Goal: Check status: Check status

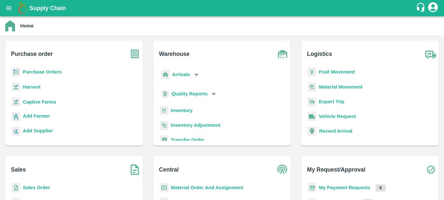
click at [36, 70] on b "Purchase Orders" at bounding box center [42, 71] width 39 height 5
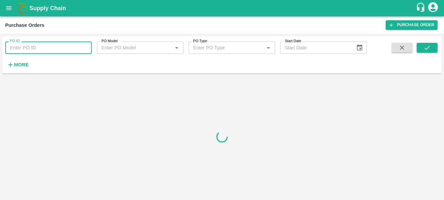
click at [37, 47] on input "PO ID" at bounding box center [48, 47] width 86 height 12
paste input "357906"
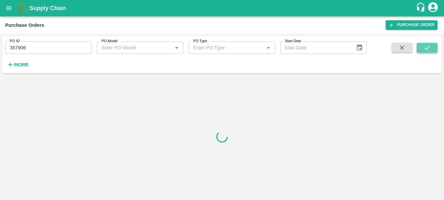
click at [425, 47] on icon "submit" at bounding box center [426, 47] width 7 height 7
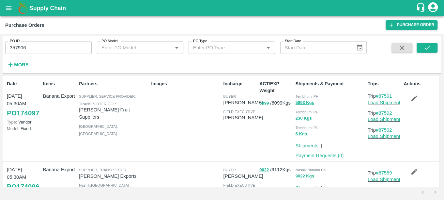
click at [23, 52] on input "357906" at bounding box center [48, 47] width 86 height 12
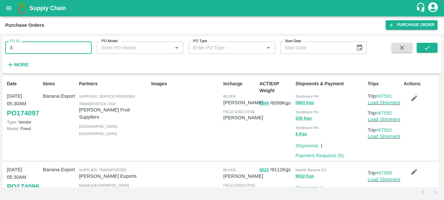
type input "3"
type input "172471"
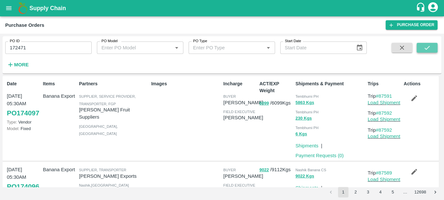
click at [419, 50] on button "submit" at bounding box center [427, 48] width 21 height 10
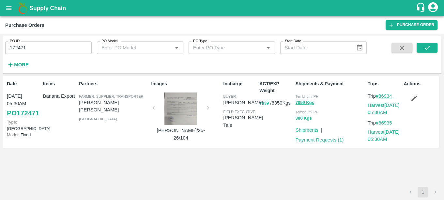
click at [382, 96] on link "#86934" at bounding box center [384, 95] width 16 height 5
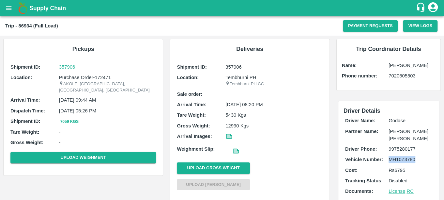
drag, startPoint x: 388, startPoint y: 159, endPoint x: 414, endPoint y: 158, distance: 26.5
click at [414, 158] on p "MH10Z3780" at bounding box center [409, 159] width 43 height 7
copy p "MH10Z3780"
